Goal: Transaction & Acquisition: Purchase product/service

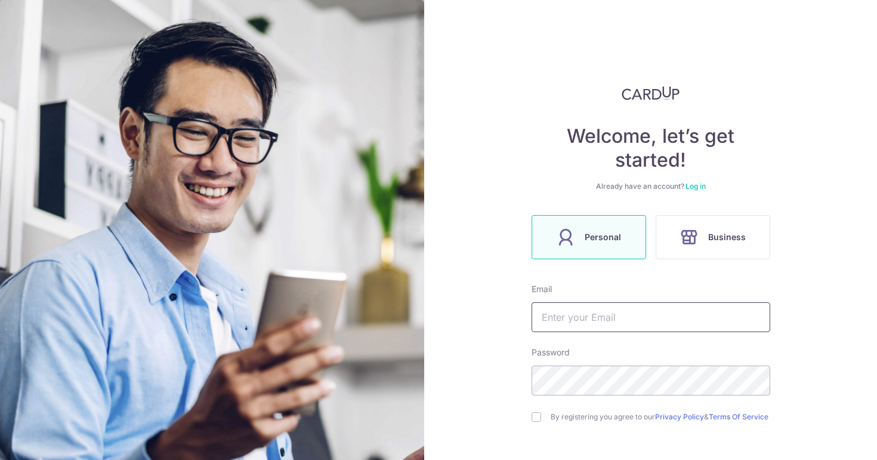
click at [639, 310] on input "text" at bounding box center [651, 317] width 239 height 30
type input "[EMAIL_ADDRESS][DOMAIN_NAME]"
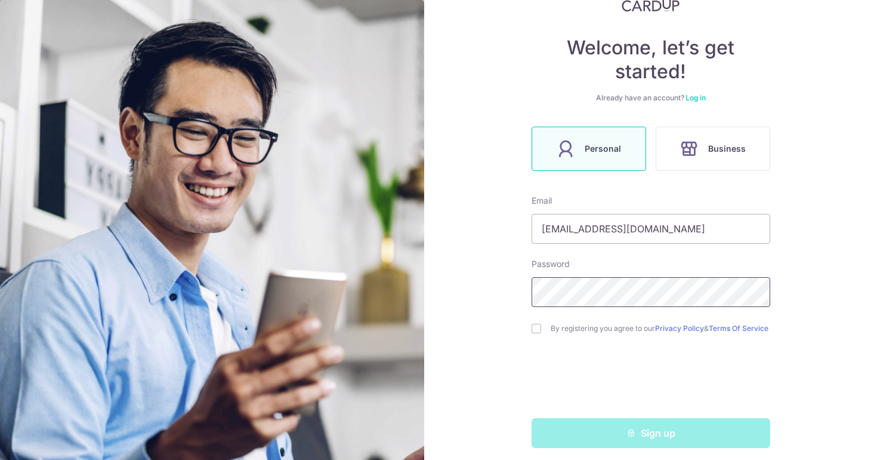
scroll to position [95, 0]
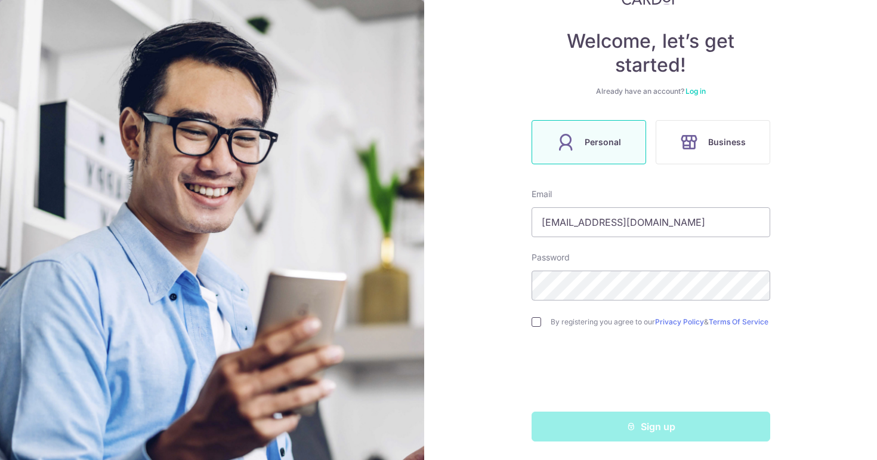
click at [537, 325] on input "checkbox" at bounding box center [537, 322] width 10 height 10
checkbox input "true"
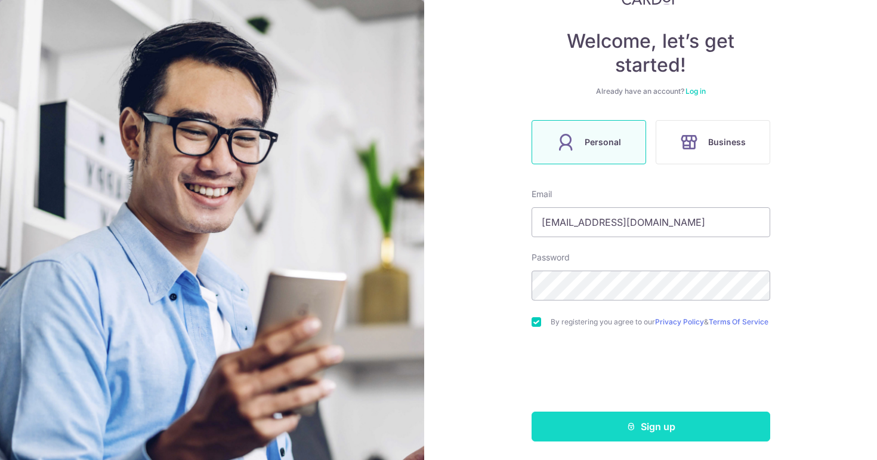
click at [609, 433] on button "Sign up" at bounding box center [651, 426] width 239 height 30
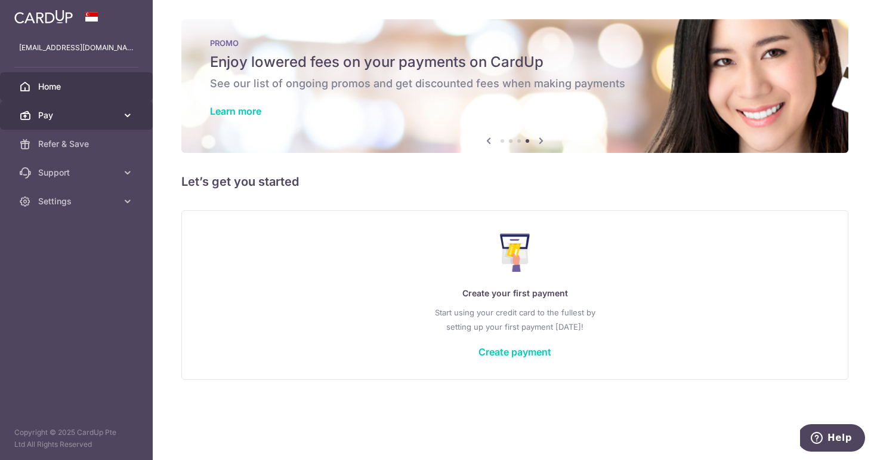
click at [98, 119] on span "Pay" at bounding box center [77, 115] width 79 height 12
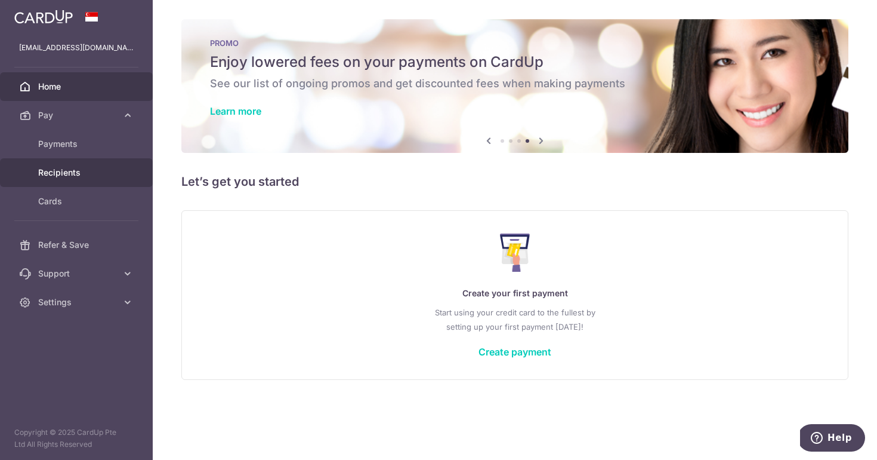
click at [87, 172] on span "Recipients" at bounding box center [77, 173] width 79 height 12
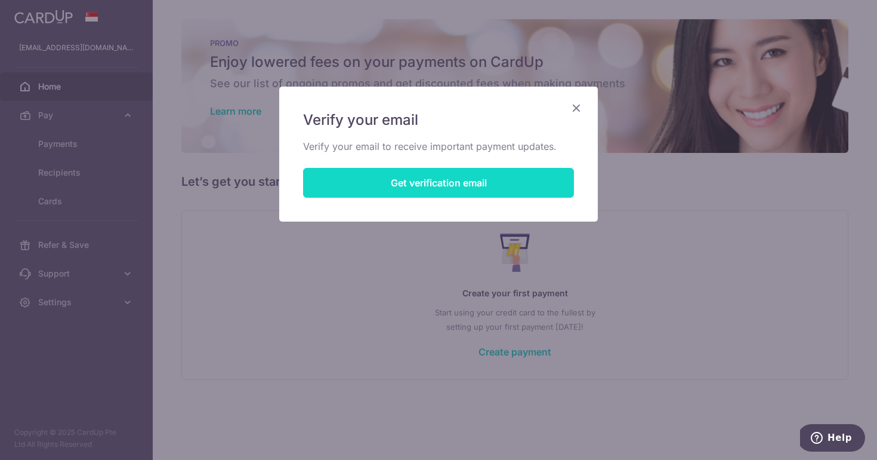
click at [443, 184] on button "Get verification email" at bounding box center [438, 183] width 271 height 30
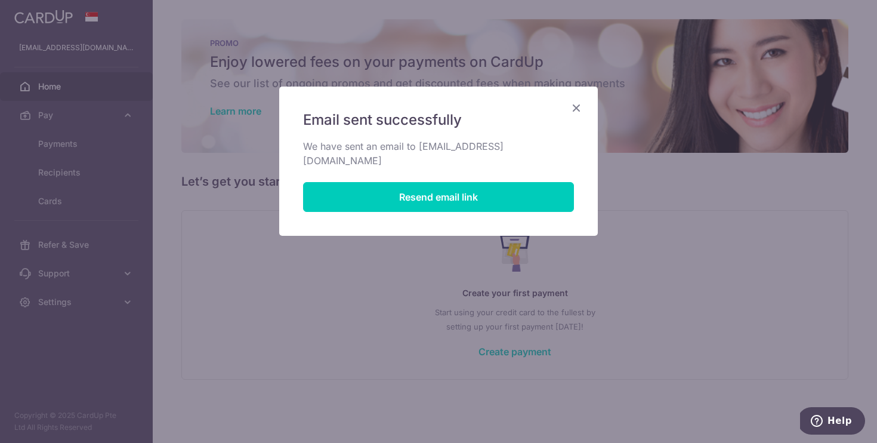
click at [127, 120] on div "Email sent successfully We have sent an email to nicolekessawee@gmail.com Resen…" at bounding box center [438, 221] width 877 height 443
click at [581, 106] on icon "Close" at bounding box center [576, 107] width 14 height 15
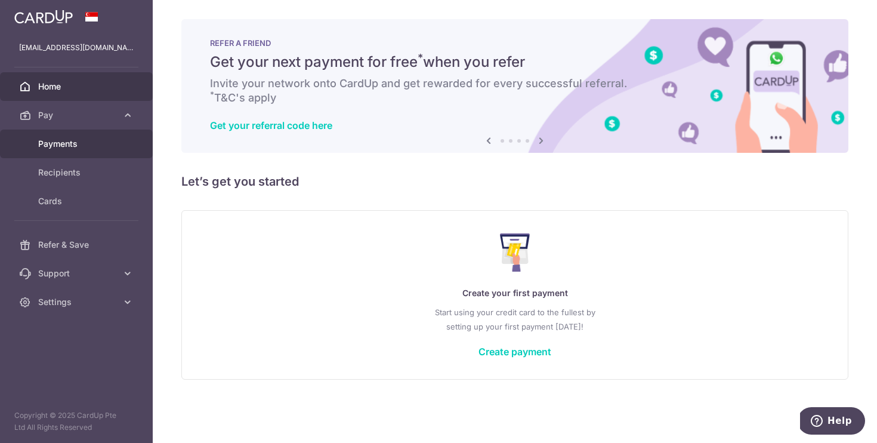
click at [64, 146] on span "Payments" at bounding box center [77, 144] width 79 height 12
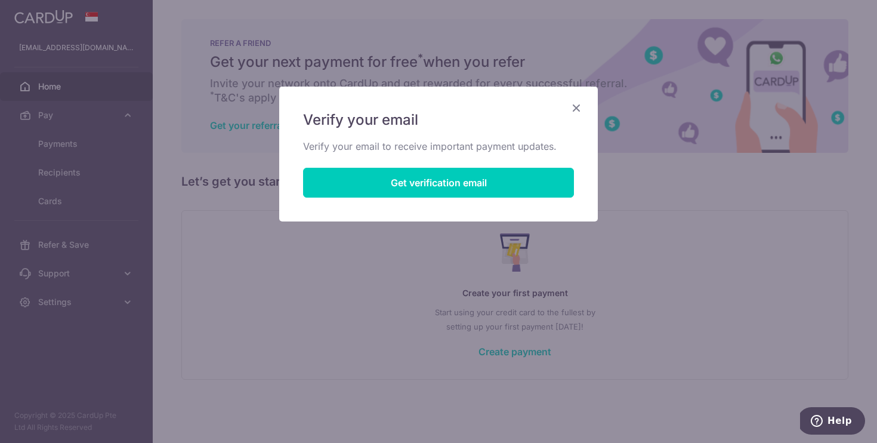
click at [579, 108] on icon "Close" at bounding box center [576, 107] width 14 height 15
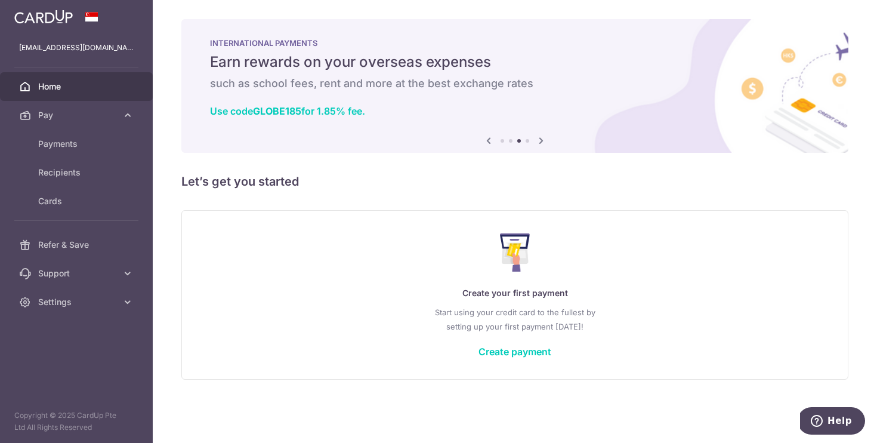
click at [544, 141] on icon at bounding box center [541, 140] width 14 height 15
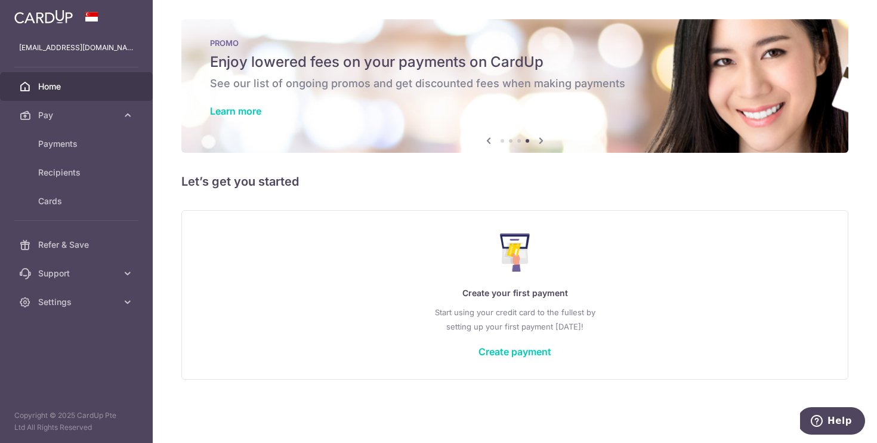
click at [544, 141] on icon at bounding box center [541, 140] width 14 height 15
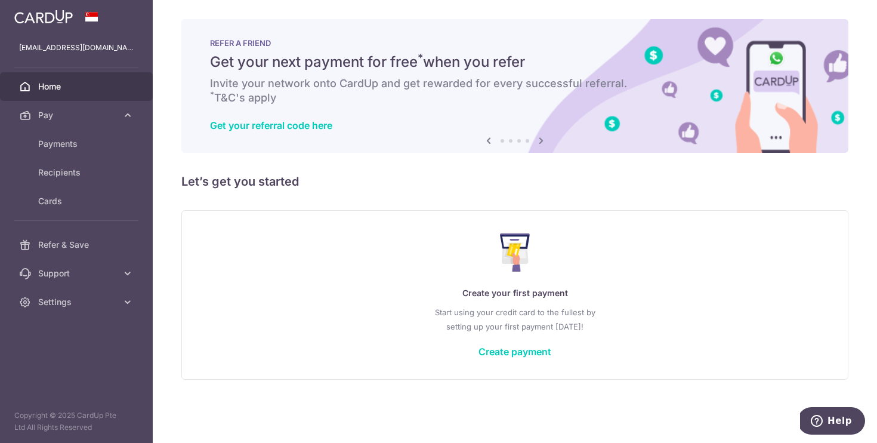
click at [542, 141] on icon at bounding box center [541, 140] width 14 height 15
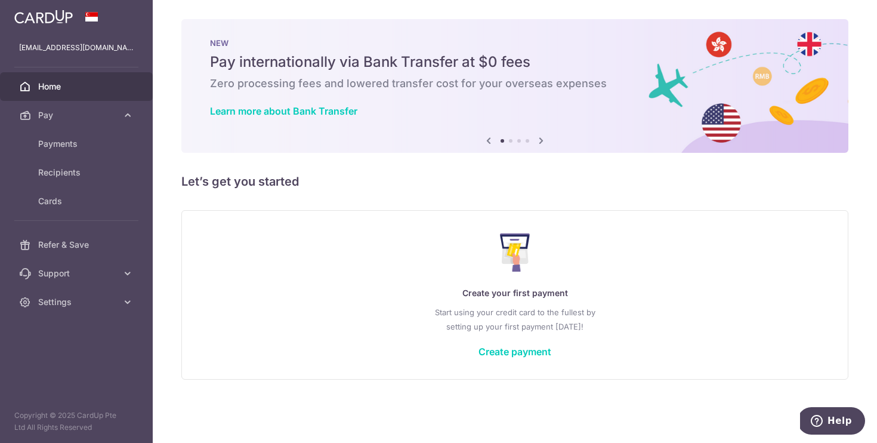
click at [541, 141] on icon at bounding box center [541, 140] width 14 height 15
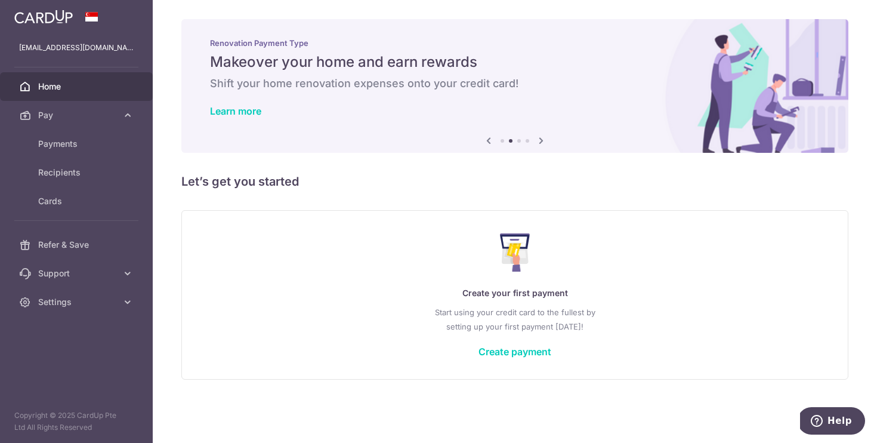
click at [541, 141] on icon at bounding box center [541, 140] width 14 height 15
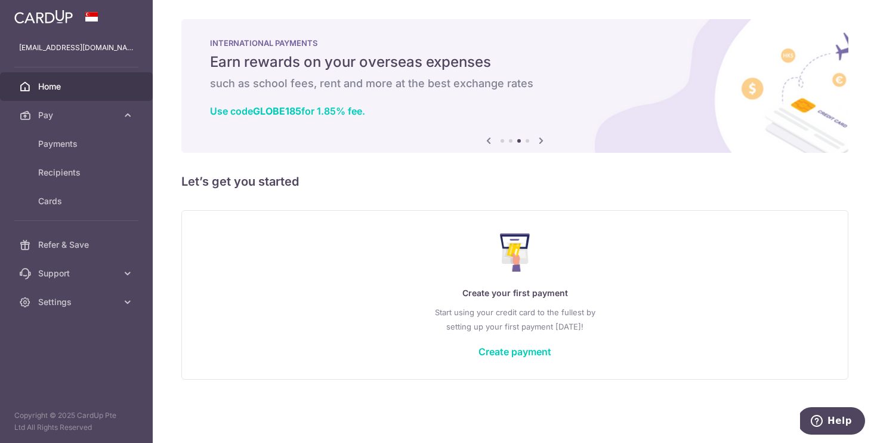
click at [541, 141] on icon at bounding box center [541, 140] width 14 height 15
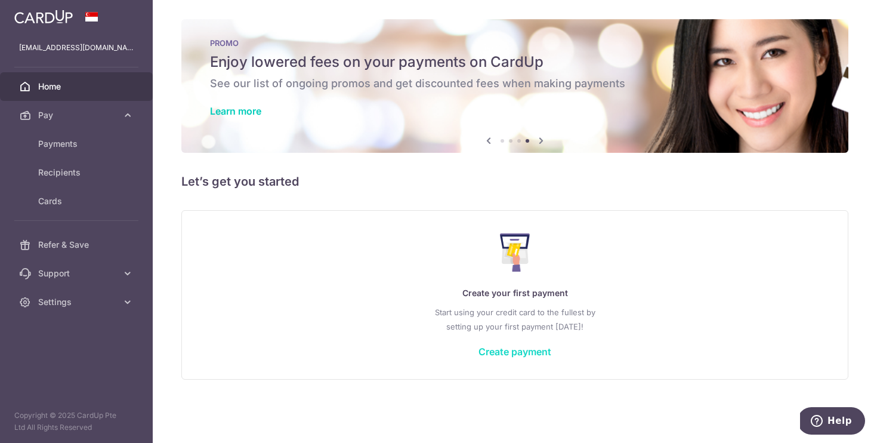
click at [514, 357] on link "Create payment" at bounding box center [515, 352] width 73 height 12
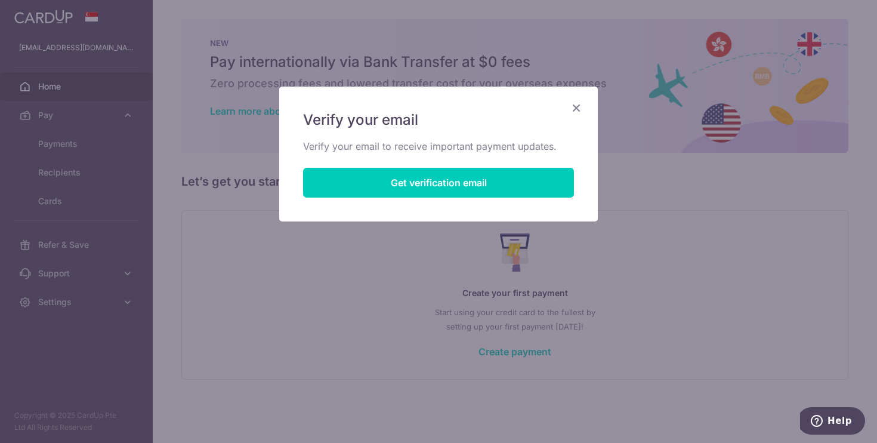
click at [576, 102] on icon "Close" at bounding box center [576, 107] width 14 height 15
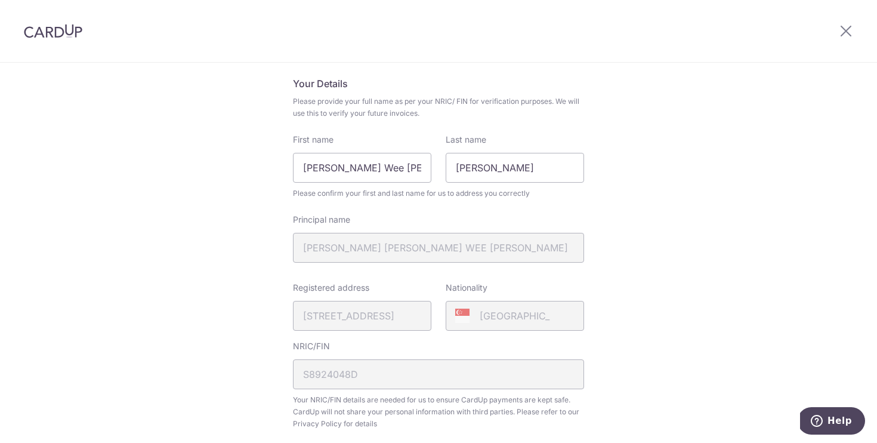
scroll to position [99, 0]
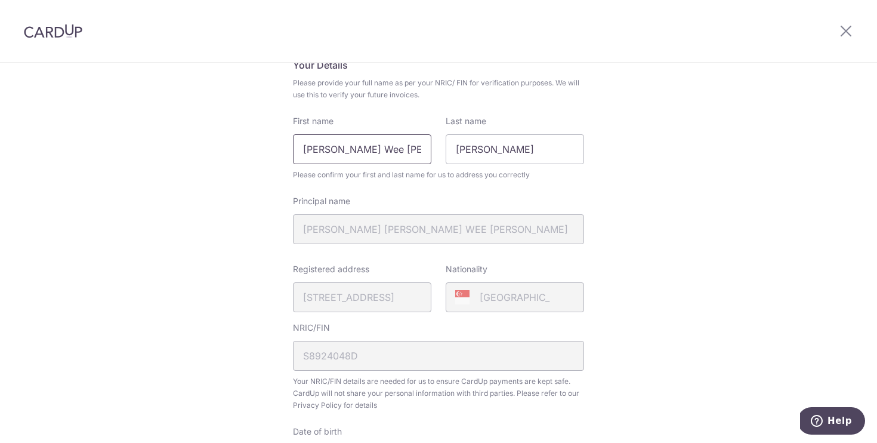
click at [314, 148] on input "Kessa Wee Xin Hui" at bounding box center [362, 149] width 138 height 30
type input "Nicole Kessa Xin-Hui"
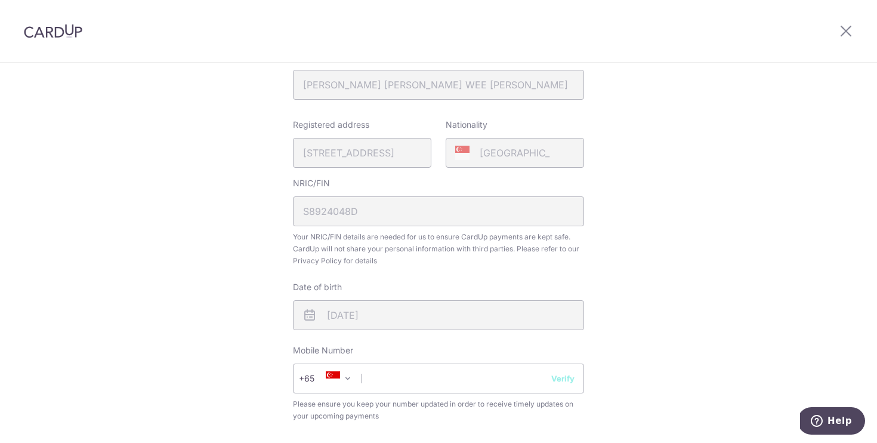
scroll to position [290, 0]
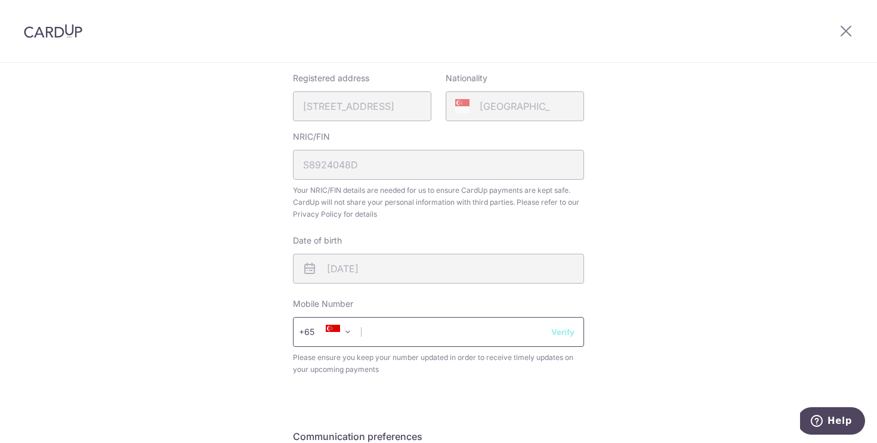
type input "Wee"
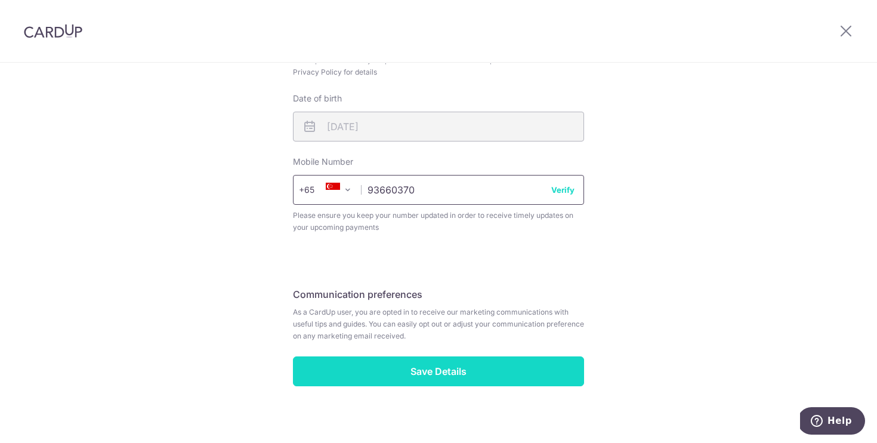
scroll to position [432, 0]
type input "93660370"
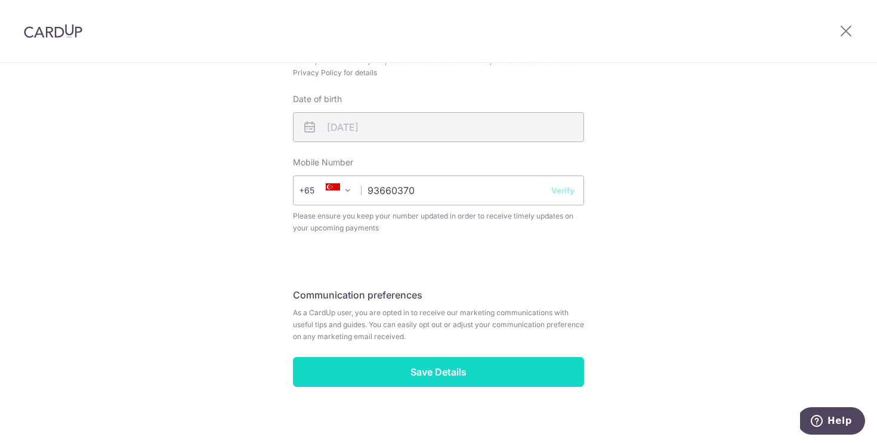
click at [556, 369] on input "Save Details" at bounding box center [438, 372] width 291 height 30
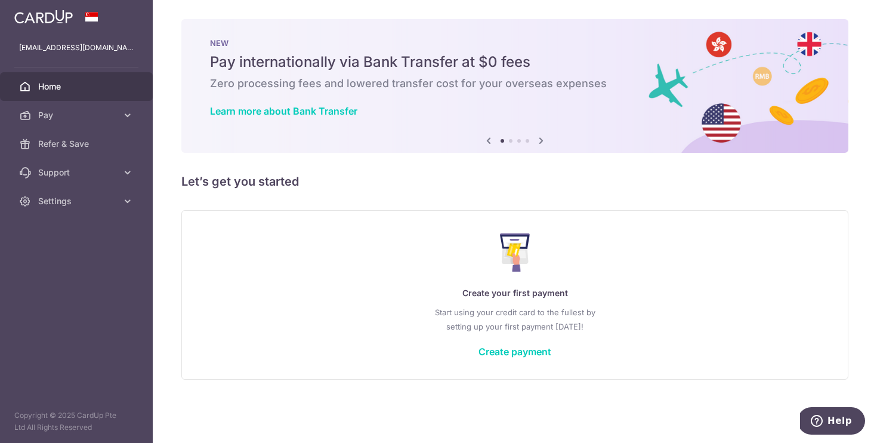
click at [508, 143] on div "Previous Next" at bounding box center [515, 141] width 67 height 14
click at [513, 142] on ol at bounding box center [515, 141] width 29 height 4
click at [509, 141] on ol at bounding box center [515, 141] width 29 height 4
click at [510, 142] on li at bounding box center [511, 141] width 4 height 4
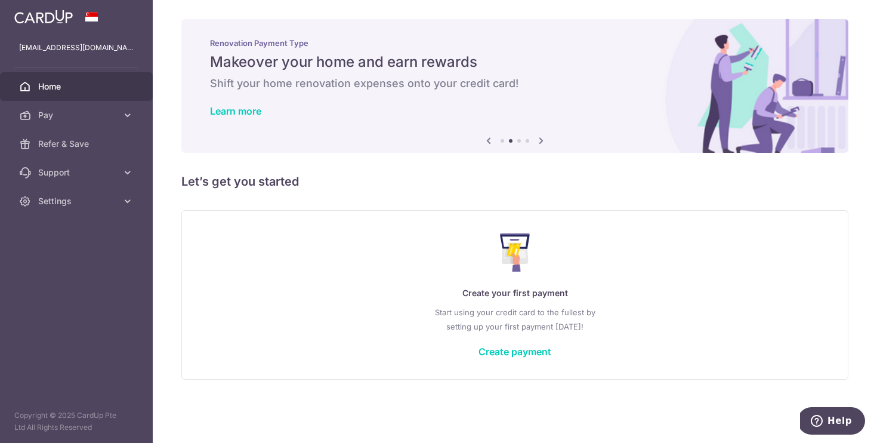
click at [520, 141] on li at bounding box center [519, 141] width 4 height 4
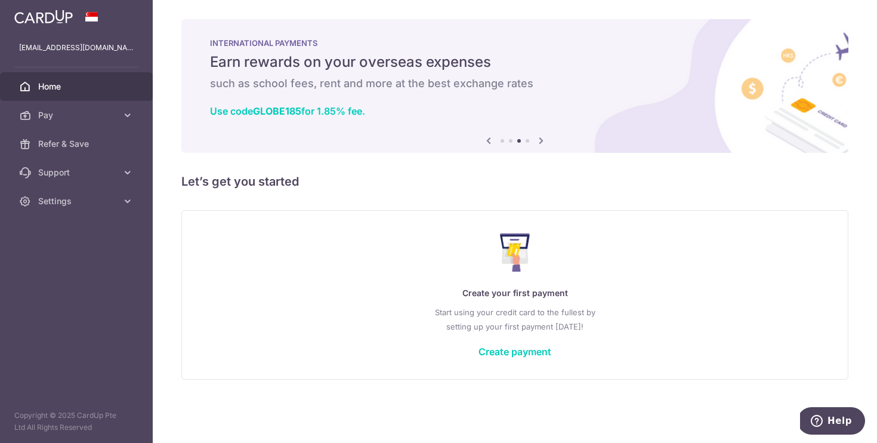
click at [531, 141] on div "Previous Next" at bounding box center [515, 141] width 67 height 14
click at [527, 139] on li at bounding box center [528, 141] width 4 height 4
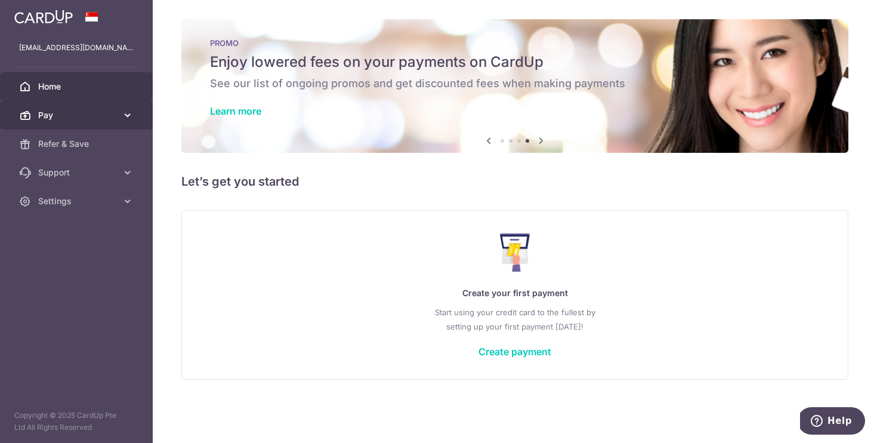
click at [115, 114] on span "Pay" at bounding box center [77, 115] width 79 height 12
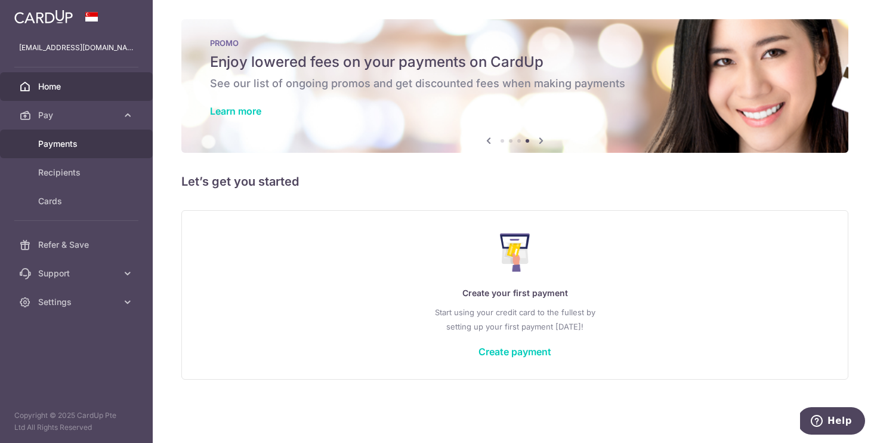
click at [60, 149] on span "Payments" at bounding box center [77, 144] width 79 height 12
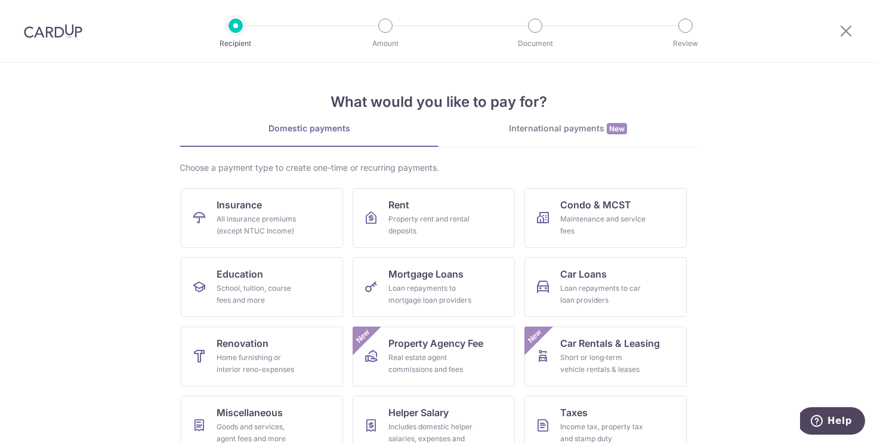
click at [69, 28] on img at bounding box center [53, 31] width 58 height 14
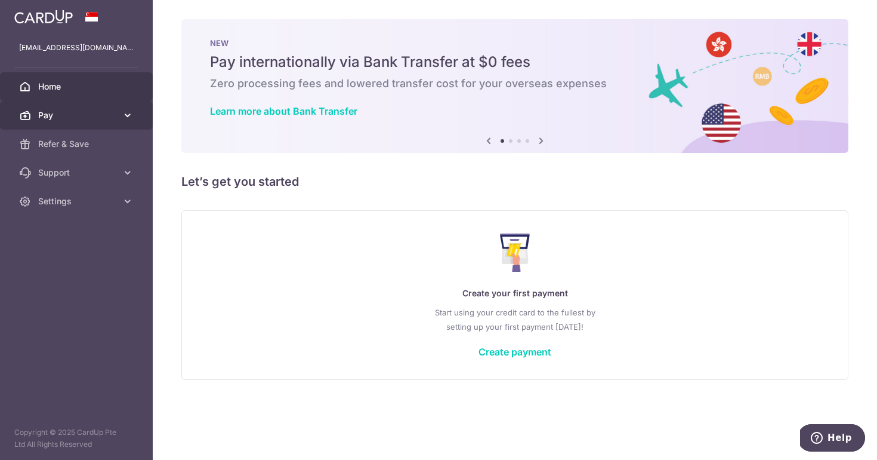
click at [122, 116] on icon at bounding box center [128, 115] width 12 height 12
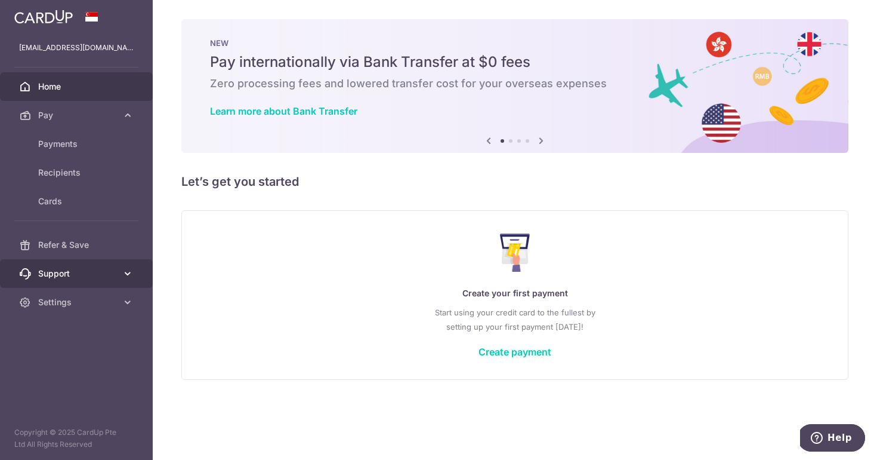
click at [119, 260] on link "Support" at bounding box center [76, 273] width 153 height 29
